Goal: Book appointment/travel/reservation

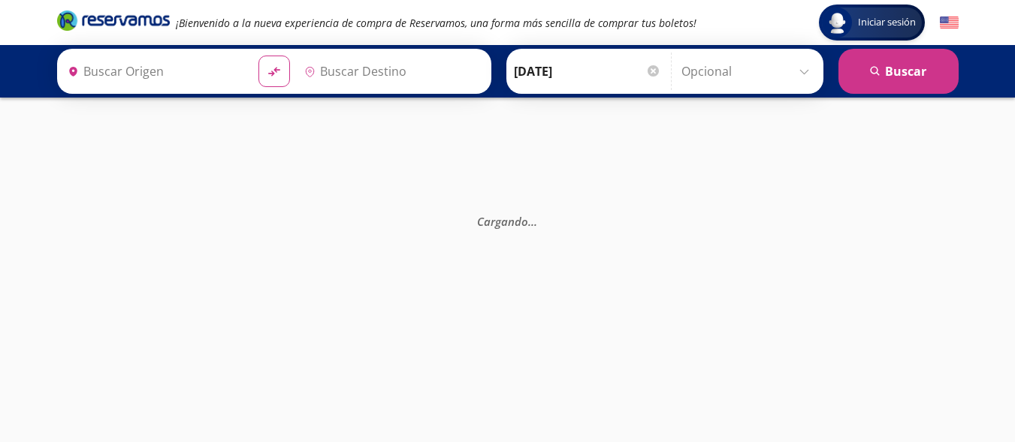
type input "[GEOGRAPHIC_DATA], [GEOGRAPHIC_DATA]"
type input "[PERSON_NAME] de Querétaro, [GEOGRAPHIC_DATA]"
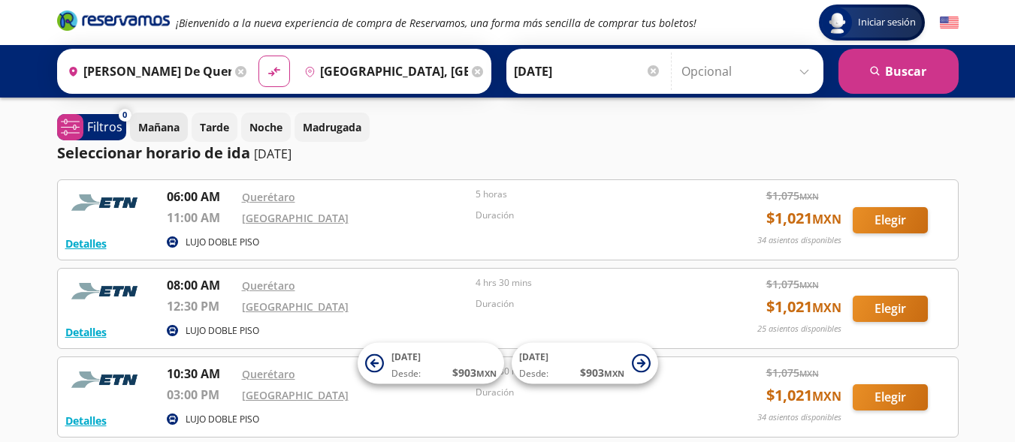
click at [163, 128] on p "Mañana" at bounding box center [158, 127] width 41 height 16
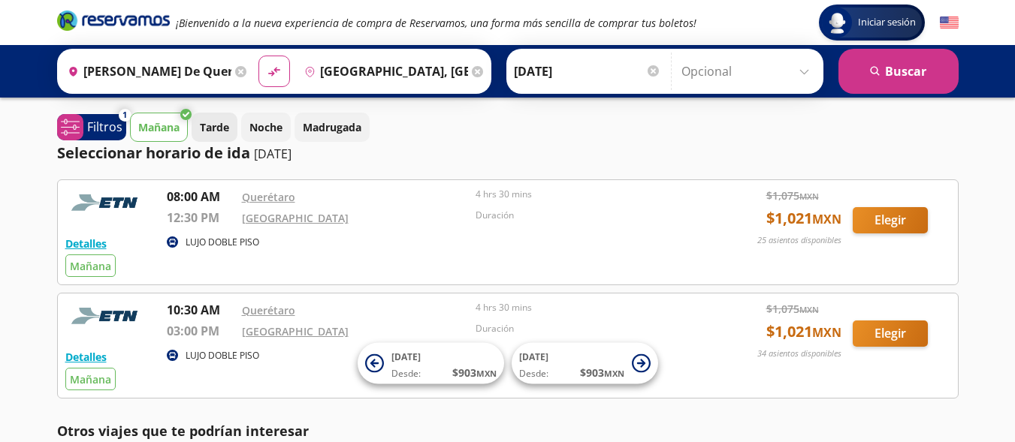
click at [211, 126] on p "Tarde" at bounding box center [214, 127] width 29 height 16
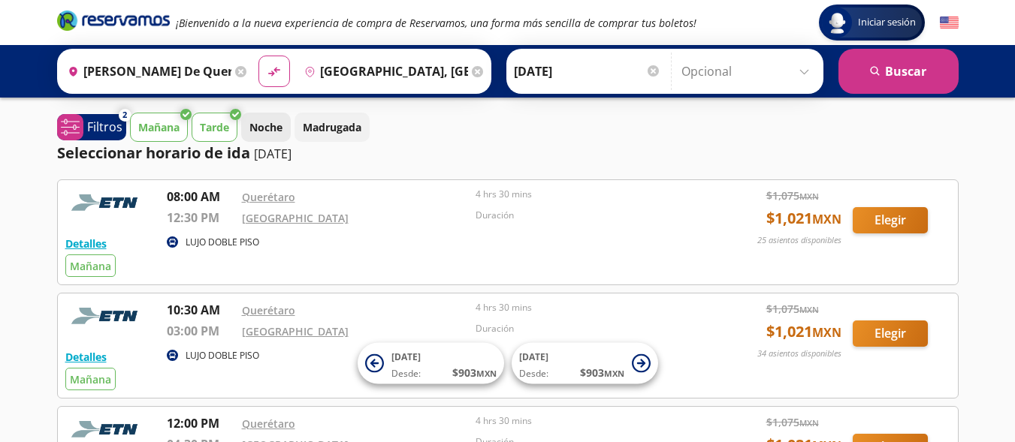
click at [260, 125] on p "Noche" at bounding box center [265, 127] width 33 height 16
click at [314, 121] on p "Madrugada" at bounding box center [332, 127] width 59 height 16
